Goal: Task Accomplishment & Management: Use online tool/utility

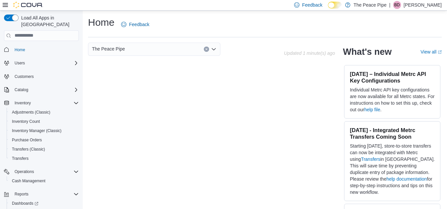
click at [24, 209] on span "Reports" at bounding box center [19, 213] width 14 height 8
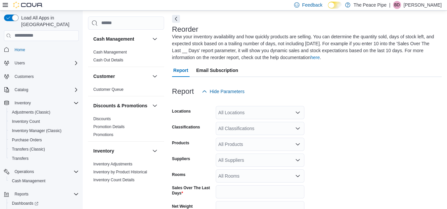
scroll to position [36, 0]
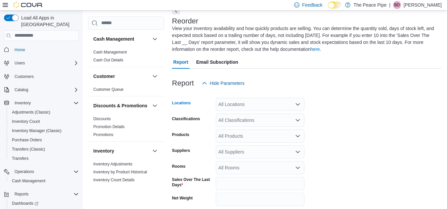
click at [264, 105] on div "All Locations" at bounding box center [260, 104] width 89 height 13
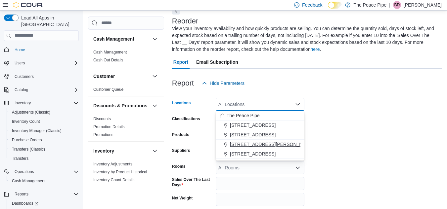
click at [254, 142] on span "[STREET_ADDRESS][PERSON_NAME]" at bounding box center [272, 144] width 84 height 7
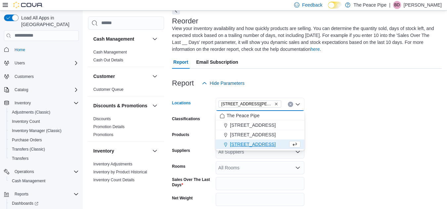
click at [373, 121] on form "Locations [STREET_ADDRESS][PERSON_NAME] Selected. [STREET_ADDRESS][PERSON_NAME]…" at bounding box center [307, 171] width 270 height 163
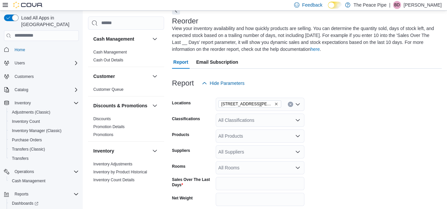
click at [284, 153] on div "All Suppliers" at bounding box center [260, 152] width 89 height 13
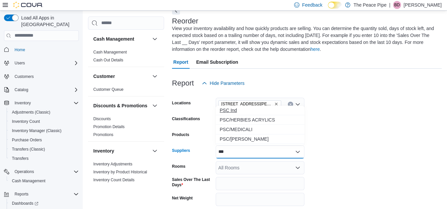
type input "***"
click at [269, 111] on span "PSC Ind" at bounding box center [260, 110] width 81 height 7
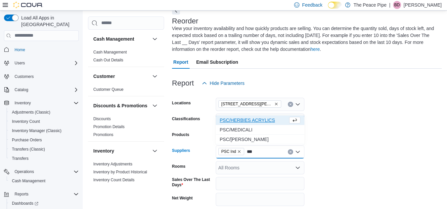
type input "***"
click at [281, 121] on span "PSC/HERBIES ACRYLICS" at bounding box center [254, 120] width 68 height 7
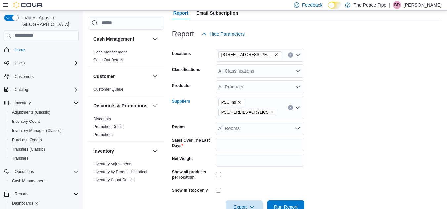
scroll to position [103, 0]
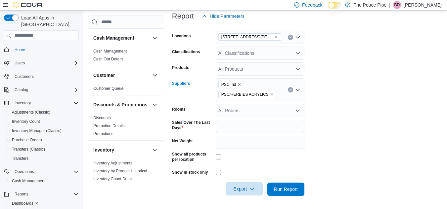
click at [245, 187] on span "Export" at bounding box center [244, 189] width 29 height 13
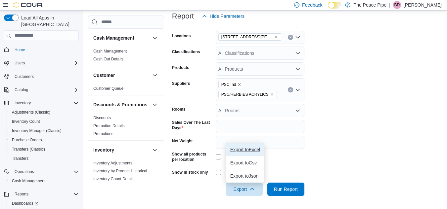
click at [253, 153] on button "Export to Excel" at bounding box center [245, 149] width 38 height 13
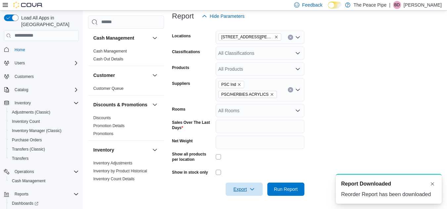
scroll to position [0, 0]
